Goal: Task Accomplishment & Management: Manage account settings

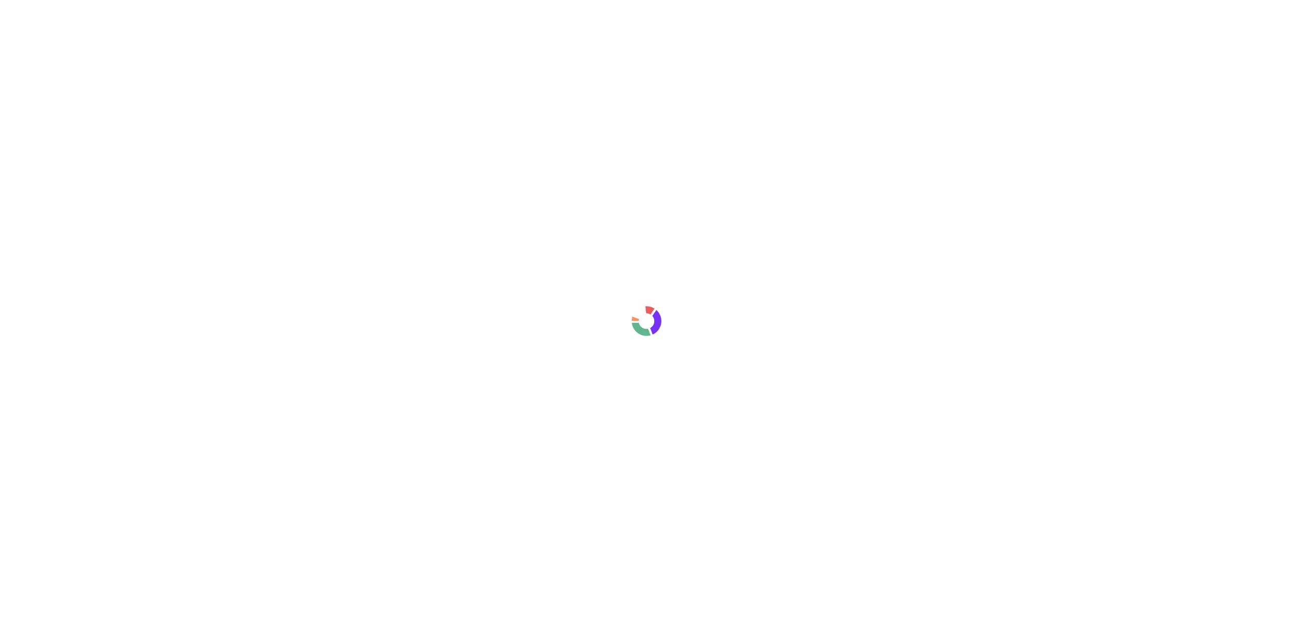
click at [534, 356] on div at bounding box center [646, 321] width 1293 height 642
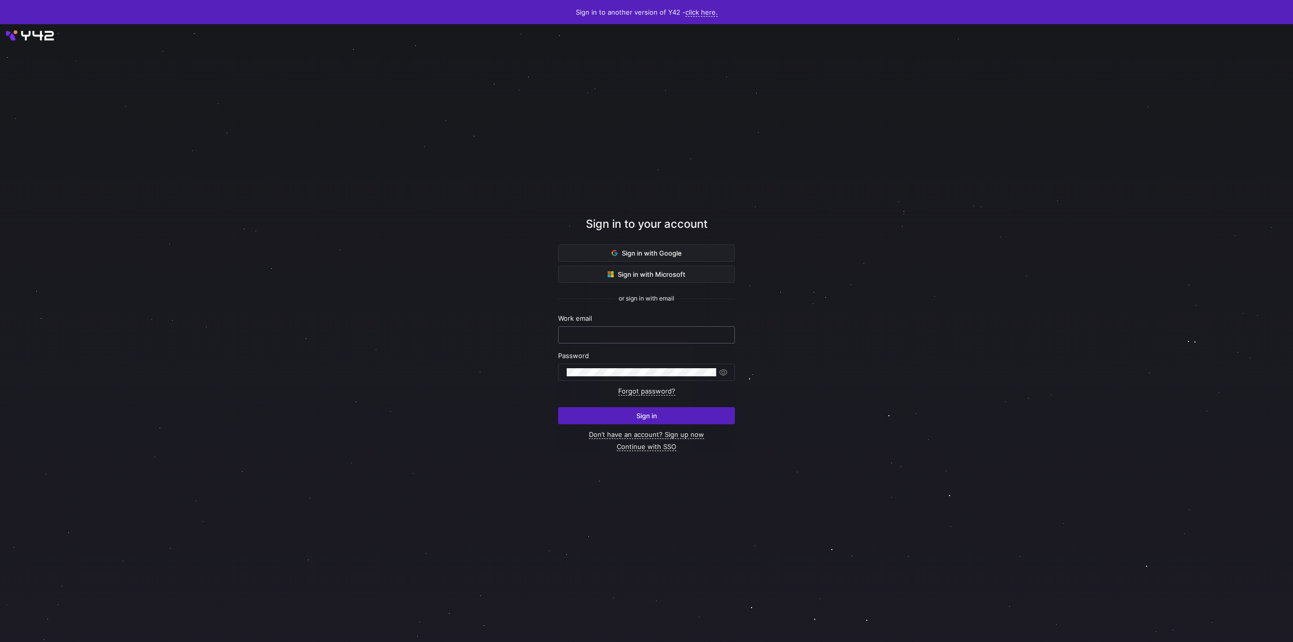
click at [628, 333] on input "text" at bounding box center [647, 335] width 160 height 8
type input "laurenskuiper@claut.nl"
click at [493, 284] on div at bounding box center [647, 333] width 1164 height 556
click at [631, 419] on span "submit" at bounding box center [647, 416] width 176 height 16
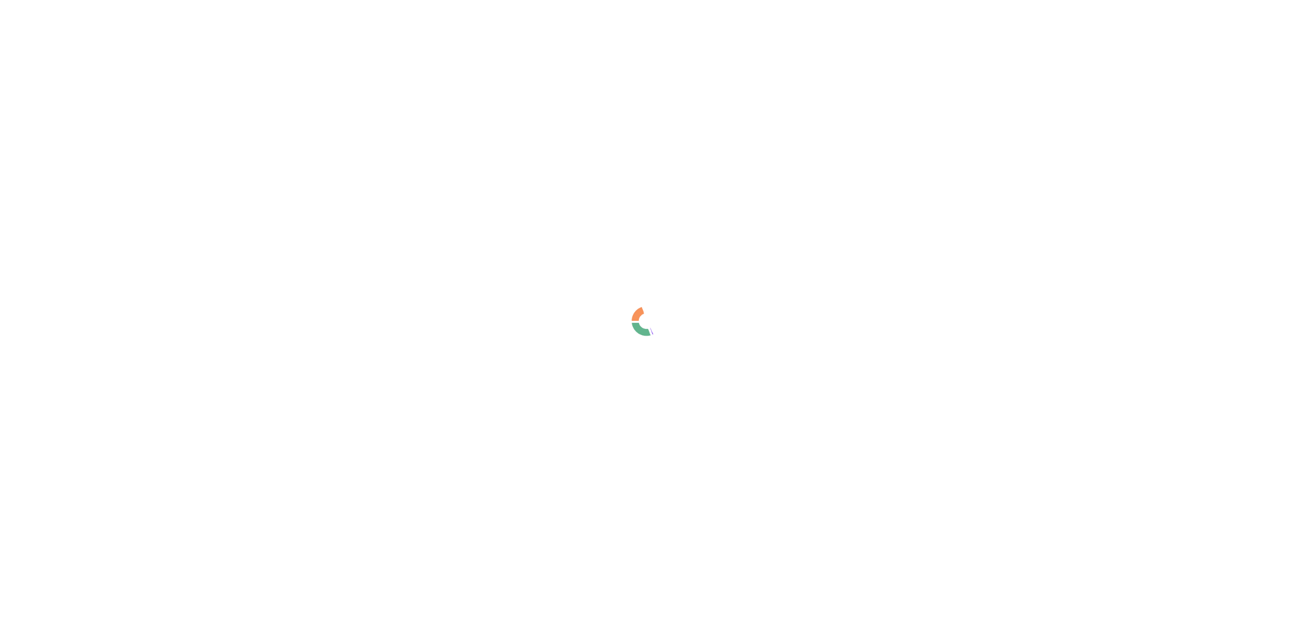
drag, startPoint x: 334, startPoint y: 172, endPoint x: 185, endPoint y: 4, distance: 224.3
click at [329, 162] on div at bounding box center [646, 321] width 1293 height 642
click at [807, 285] on div at bounding box center [646, 321] width 1293 height 642
click at [504, 178] on div at bounding box center [646, 321] width 1293 height 642
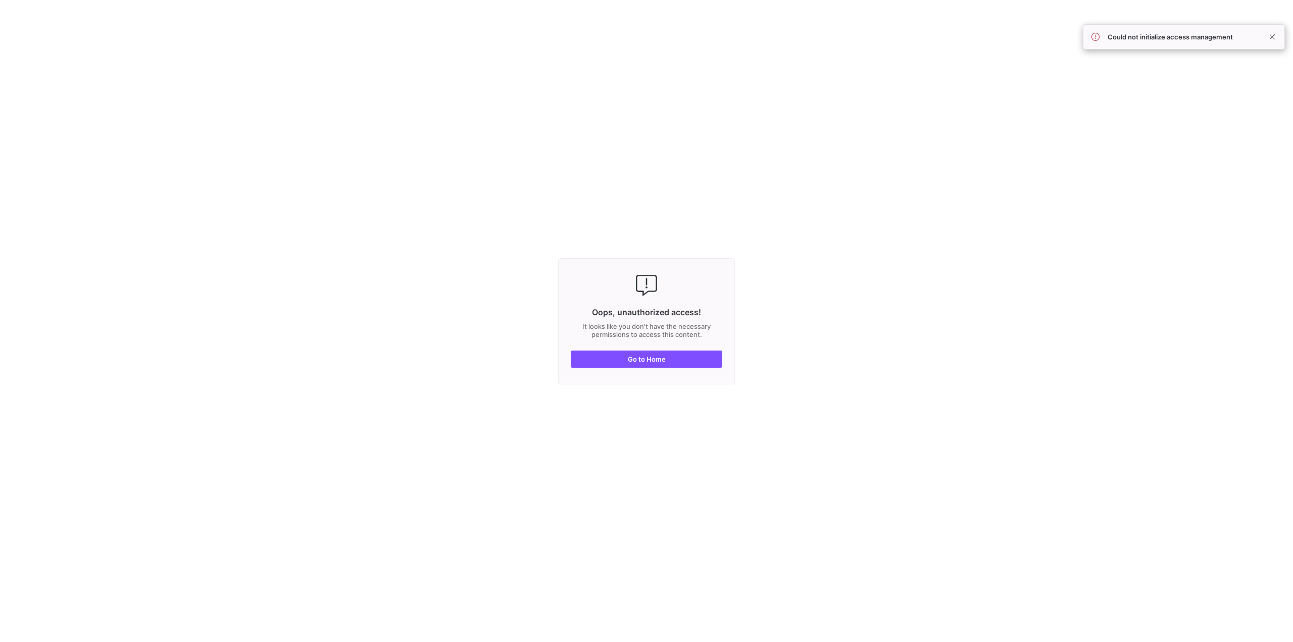
click at [240, 117] on y42-fullscreen-message "Oops, unauthorized access! It looks like you don't have the necessary permissio…" at bounding box center [646, 321] width 1293 height 642
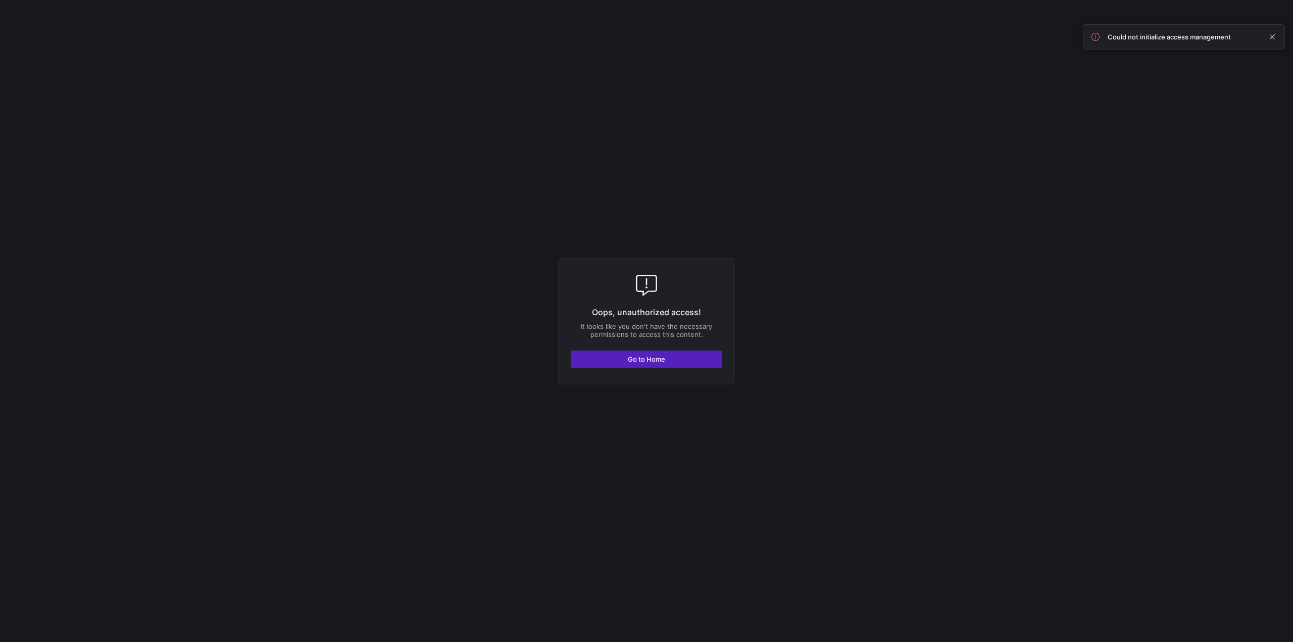
click at [379, 87] on y42-fullscreen-message "Oops, unauthorized access! It looks like you don't have the necessary permissio…" at bounding box center [646, 321] width 1293 height 642
drag, startPoint x: 189, startPoint y: 221, endPoint x: 195, endPoint y: 225, distance: 7.3
click at [190, 221] on y42-fullscreen-message "Oops, unauthorized access! It looks like you don't have the necessary permissio…" at bounding box center [646, 321] width 1293 height 642
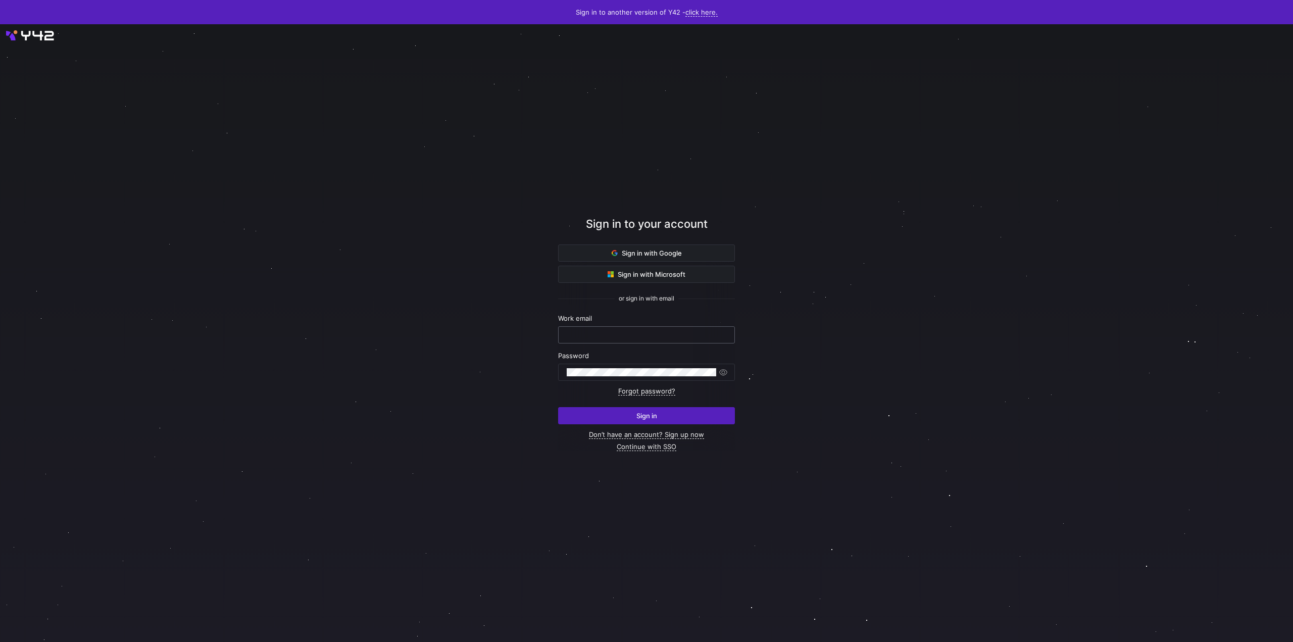
click at [591, 332] on input "text" at bounding box center [647, 335] width 160 height 8
type input "laurenskuiper@claut.nl"
click at [473, 356] on div at bounding box center [647, 333] width 1164 height 556
click at [678, 422] on span "submit" at bounding box center [647, 416] width 176 height 16
drag, startPoint x: 889, startPoint y: 311, endPoint x: 826, endPoint y: 314, distance: 62.7
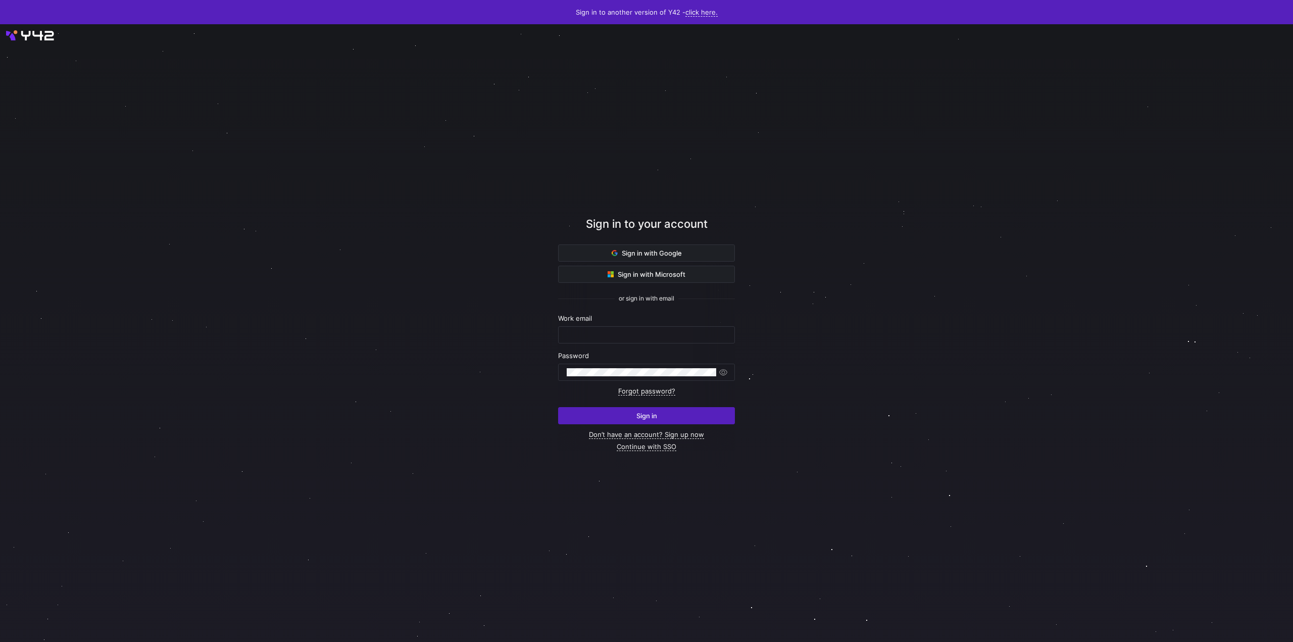
click at [890, 311] on div at bounding box center [647, 333] width 1164 height 556
click at [631, 326] on div "Work email" at bounding box center [646, 328] width 177 height 29
click at [634, 334] on input "text" at bounding box center [647, 335] width 160 height 8
type input "laurenskuiper@claut.nl"
click at [629, 415] on span "submit" at bounding box center [647, 416] width 176 height 16
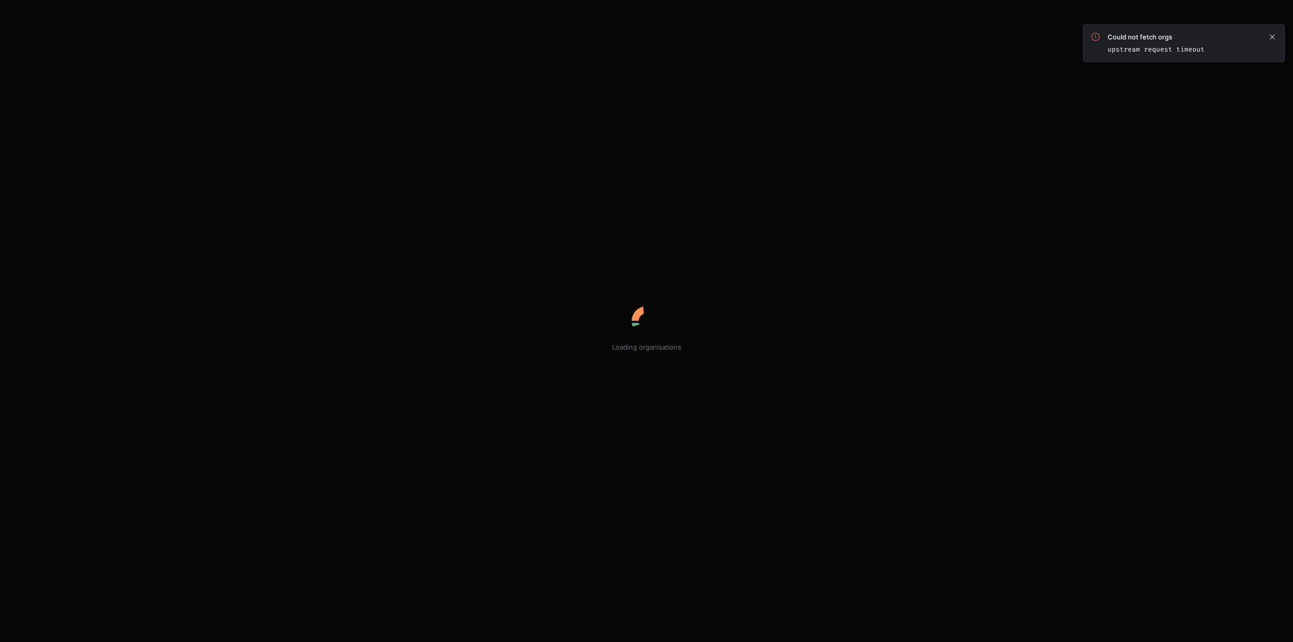
click at [527, 310] on div "Loading organisations" at bounding box center [646, 321] width 1293 height 35
